Goal: Information Seeking & Learning: Learn about a topic

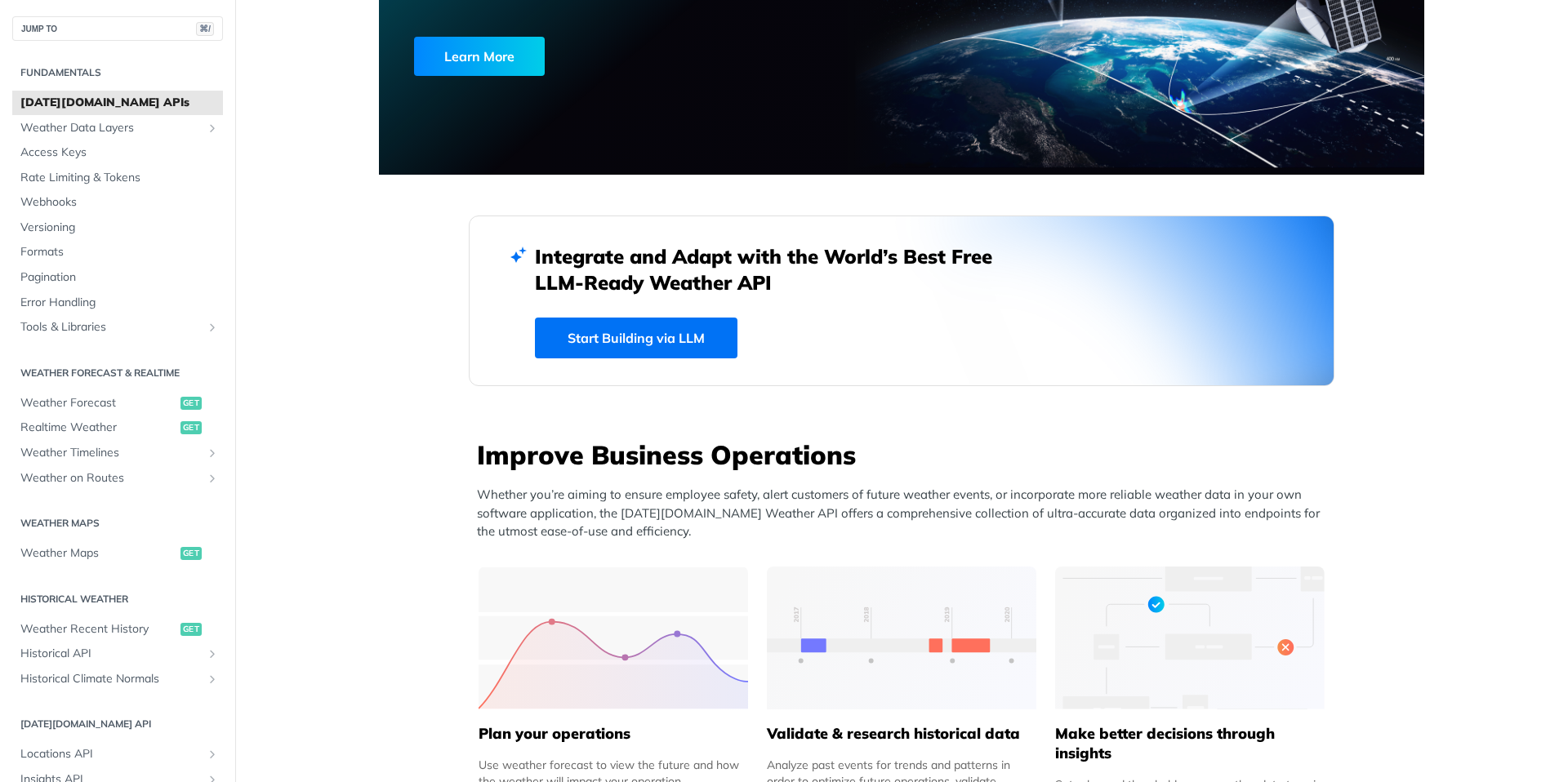
scroll to position [489, 0]
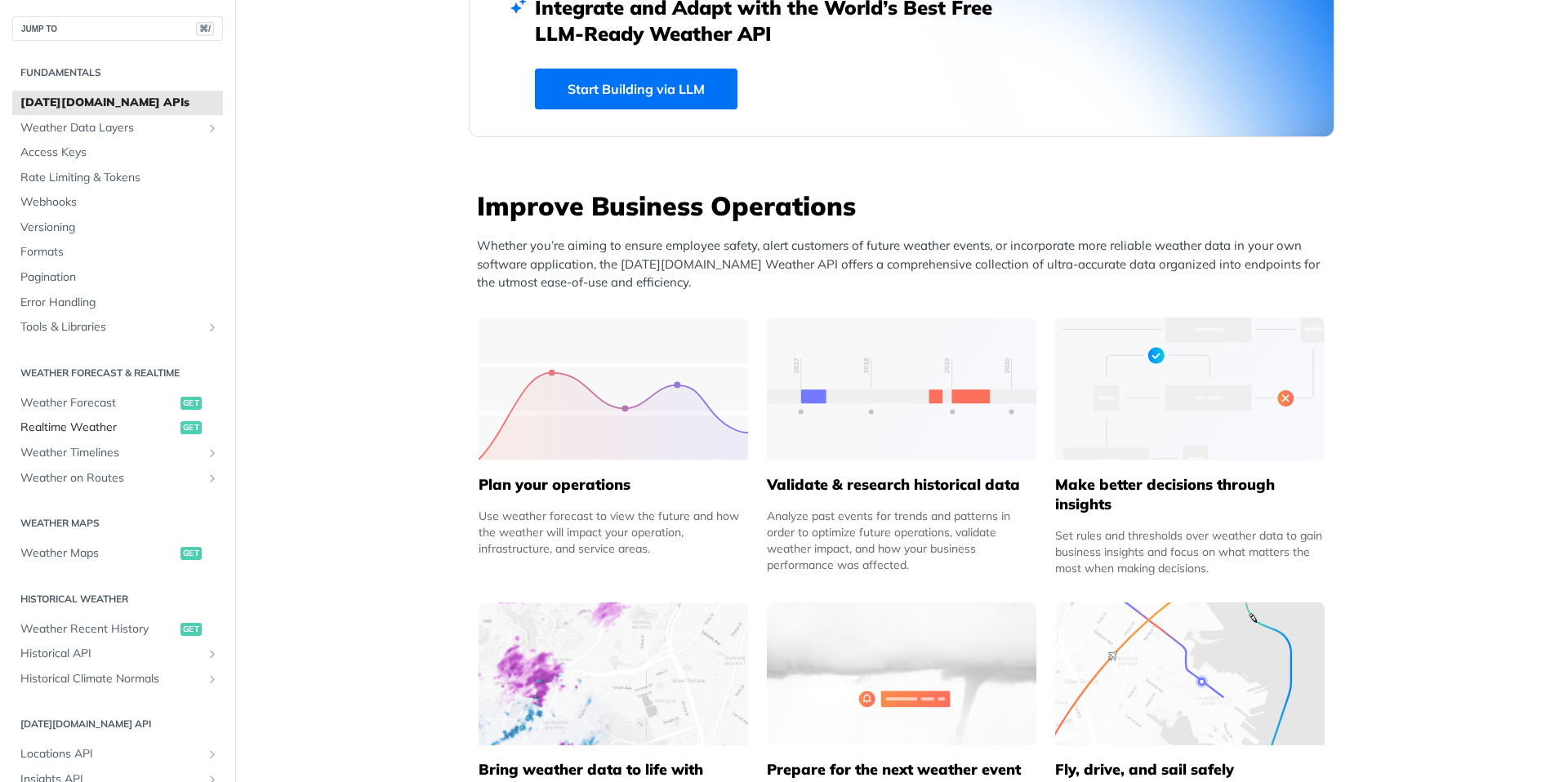
click at [118, 421] on span "Realtime Weather" at bounding box center [98, 428] width 156 height 16
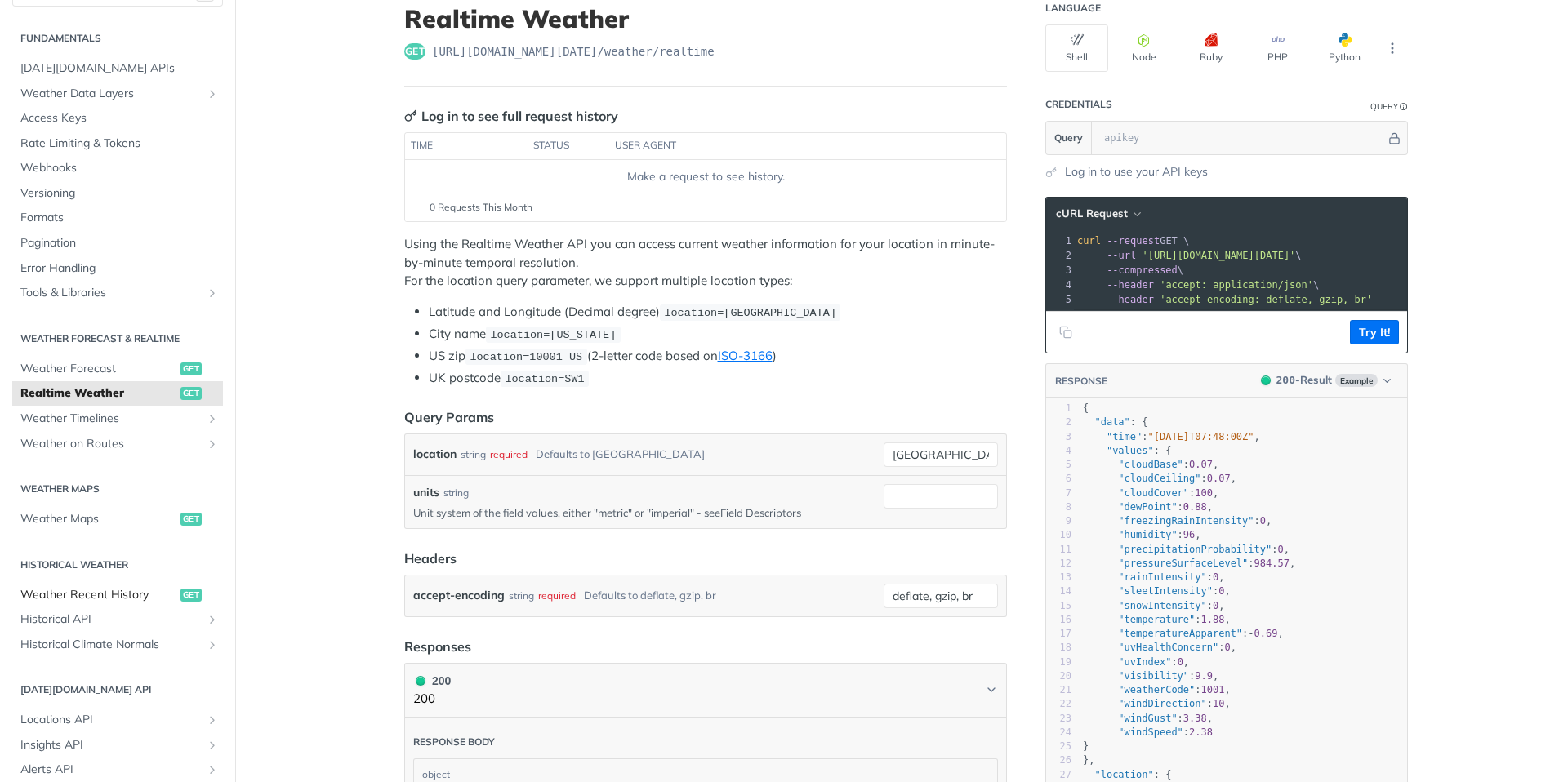
scroll to position [98, 0]
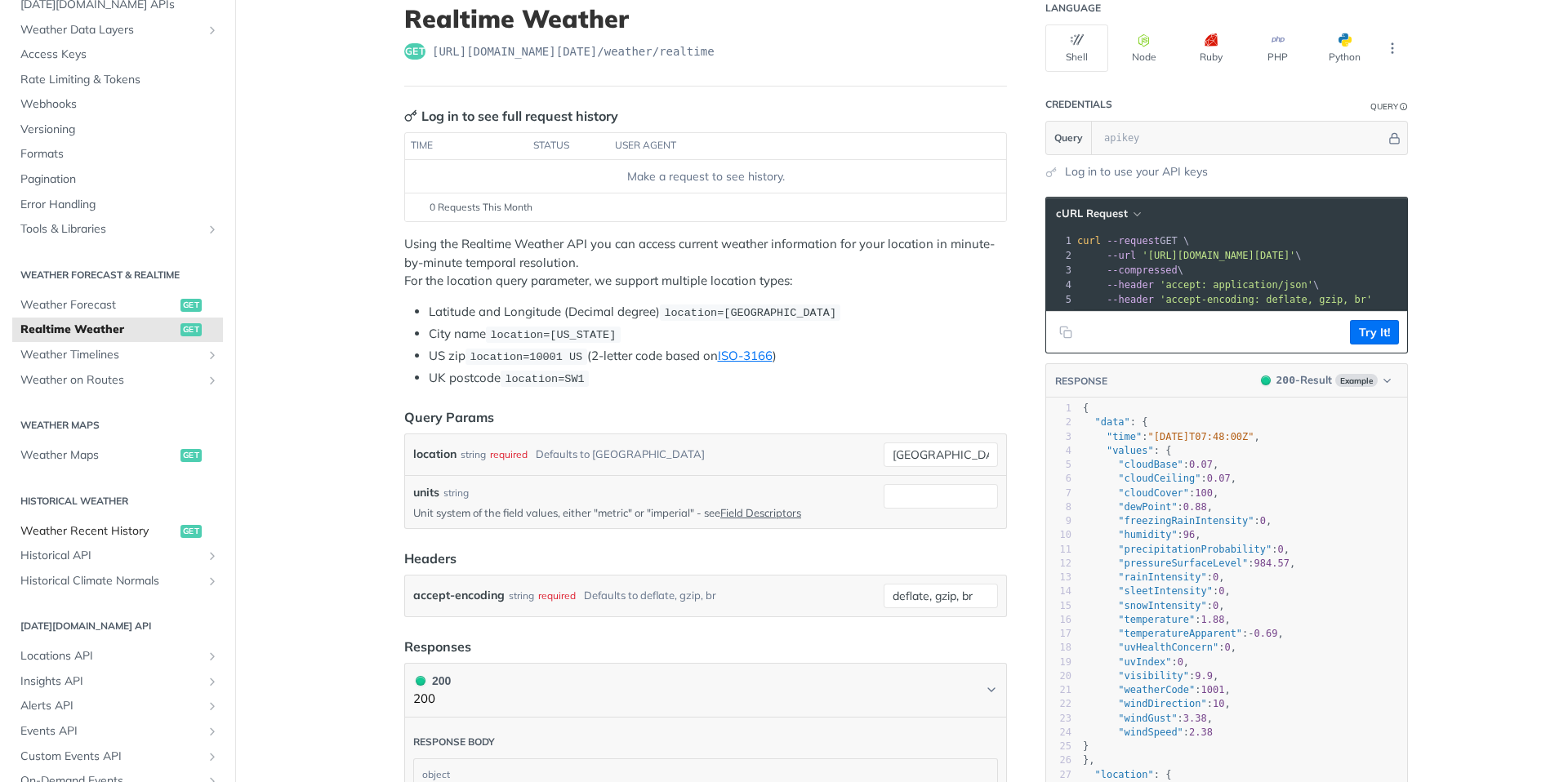
click at [132, 536] on span "Weather Recent History" at bounding box center [98, 531] width 156 height 16
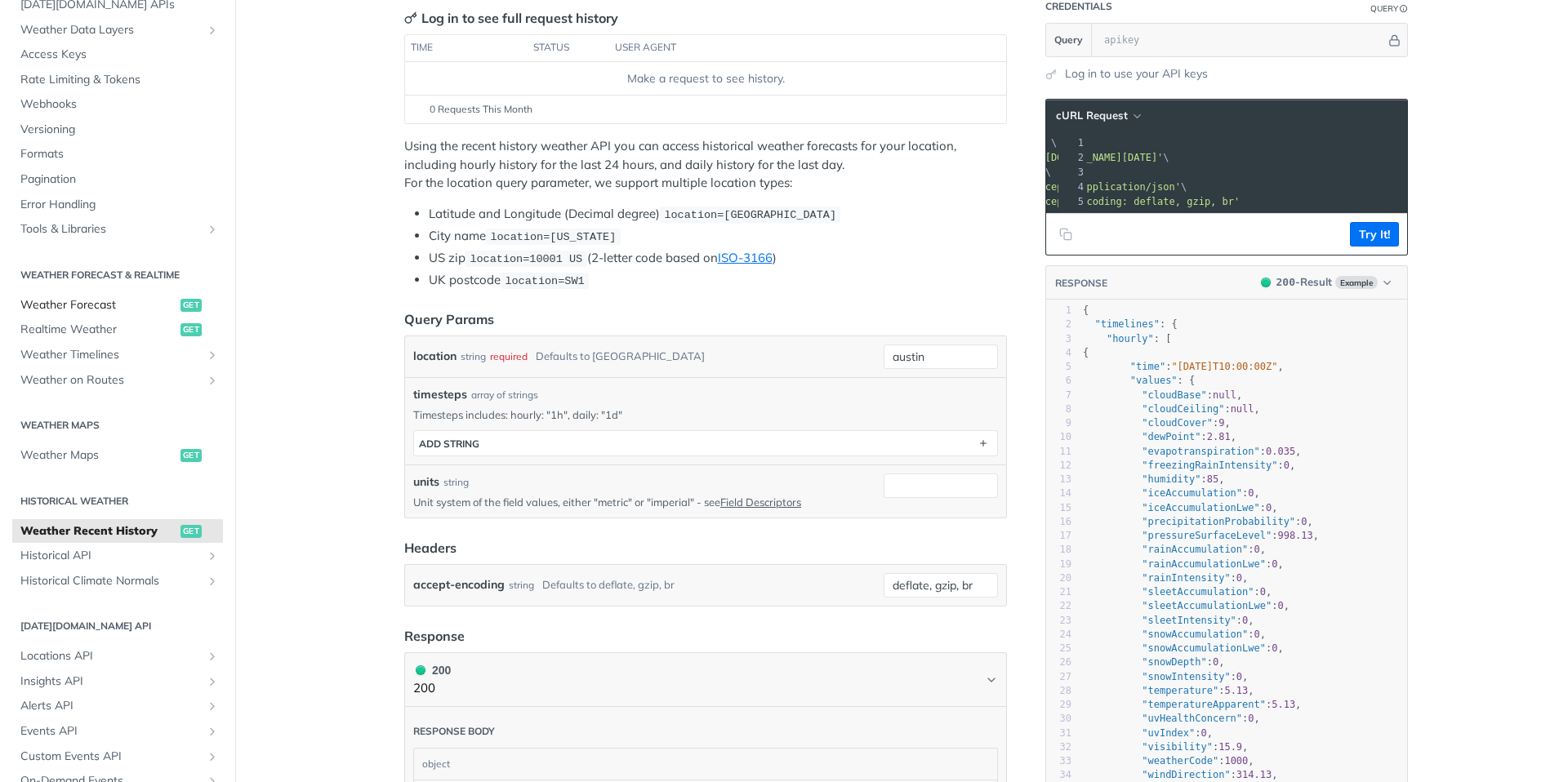
click at [128, 315] on link "Weather Forecast get" at bounding box center [118, 305] width 211 height 25
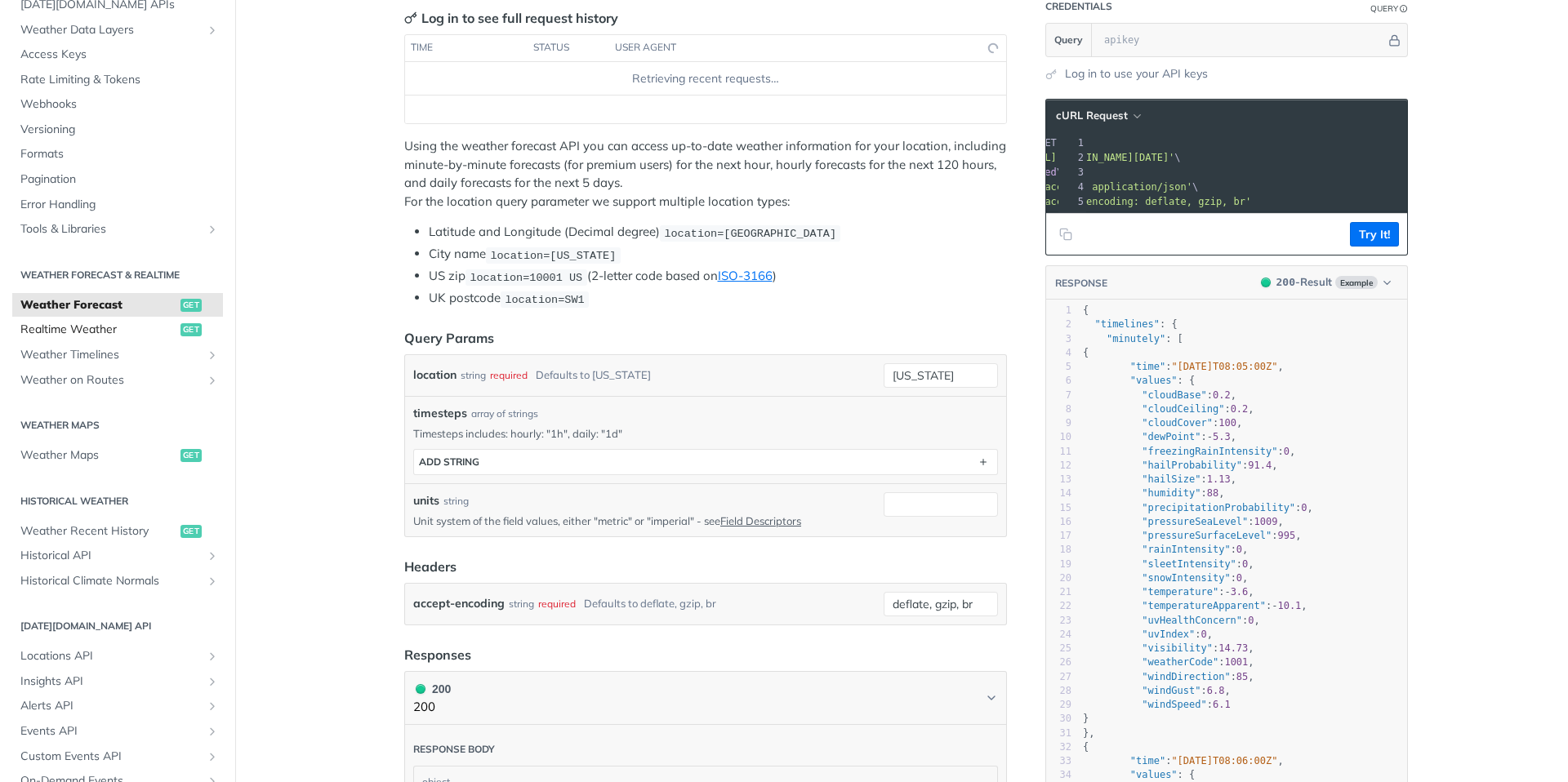
scroll to position [0, 133]
click at [130, 323] on span "Realtime Weather" at bounding box center [98, 330] width 156 height 16
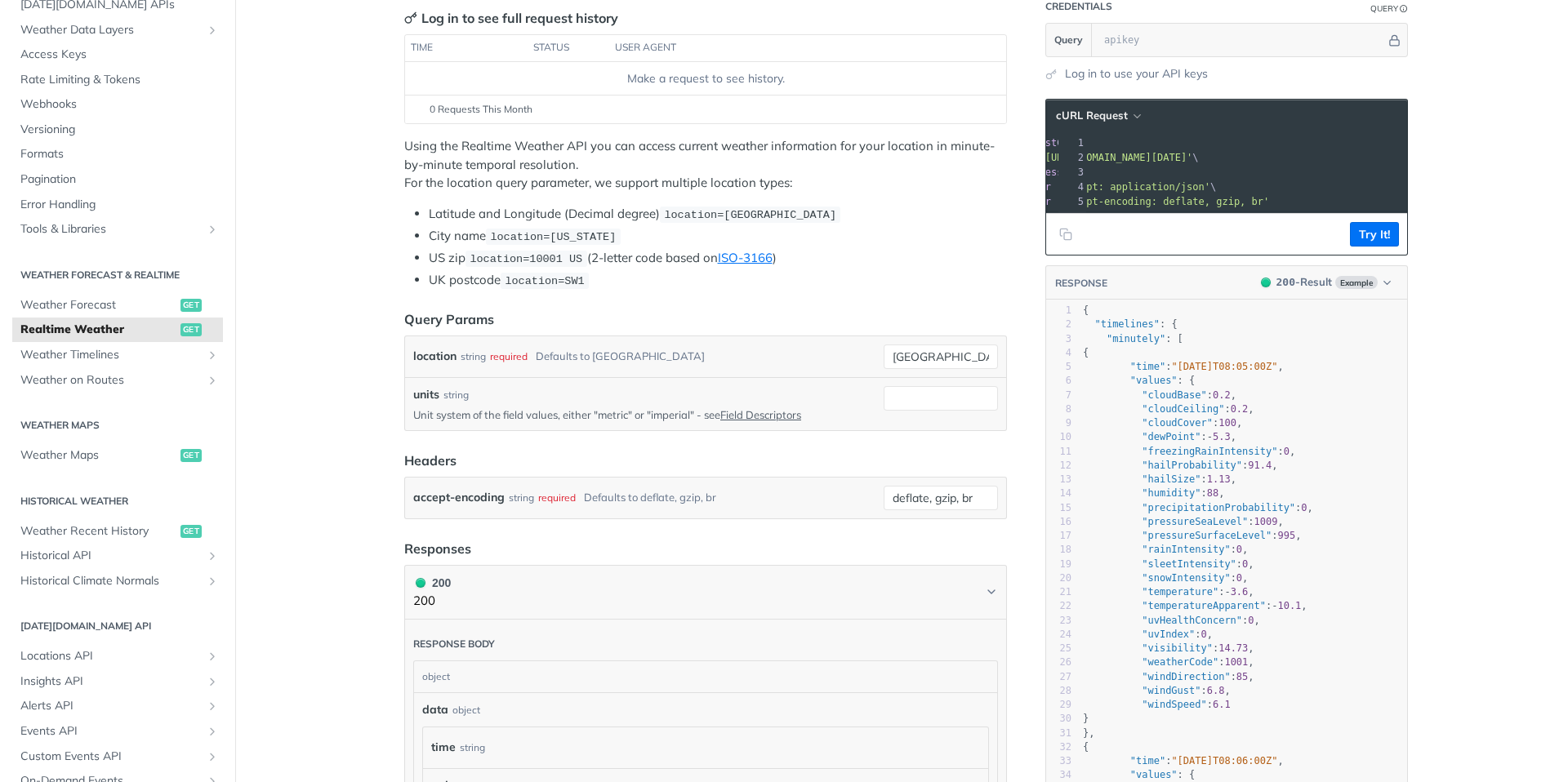
scroll to position [0, 115]
